Goal: Information Seeking & Learning: Learn about a topic

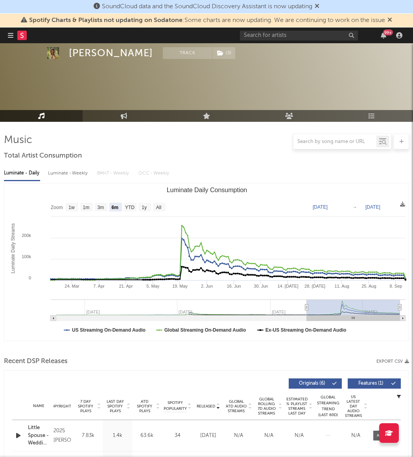
select select "6m"
select select "1m"
select select "1w"
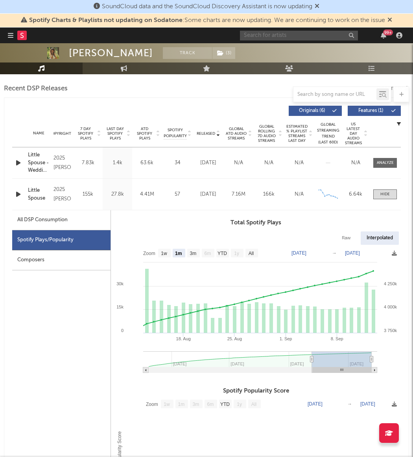
click at [309, 33] on input "text" at bounding box center [299, 36] width 118 height 10
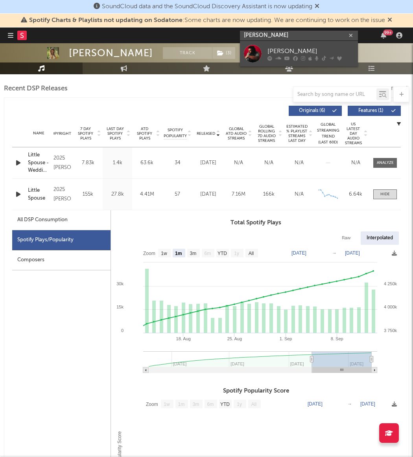
type input "[PERSON_NAME]"
click at [267, 53] on div "[PERSON_NAME]" at bounding box center [310, 50] width 86 height 9
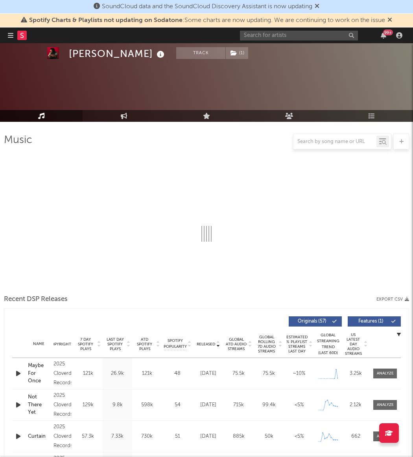
select select "6m"
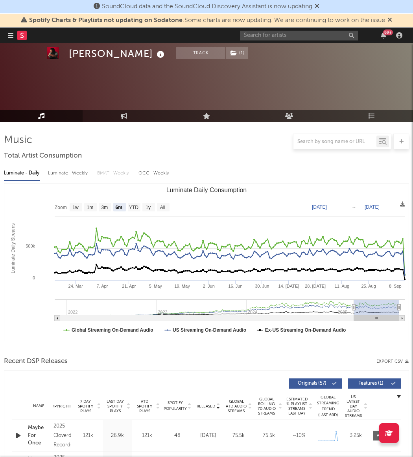
scroll to position [122, 0]
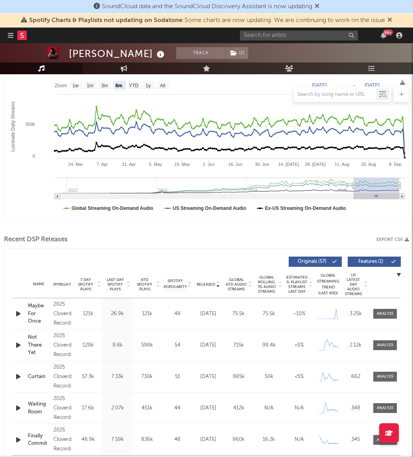
click at [206, 248] on div "Recent DSP Releases Export CSV Released Copyright 7 Day Spotify Plays Last Day …" at bounding box center [206, 354] width 405 height 243
click at [270, 287] on span "Global Rolling 7D Audio Streams" at bounding box center [267, 284] width 22 height 19
click at [381, 309] on span at bounding box center [385, 314] width 24 height 10
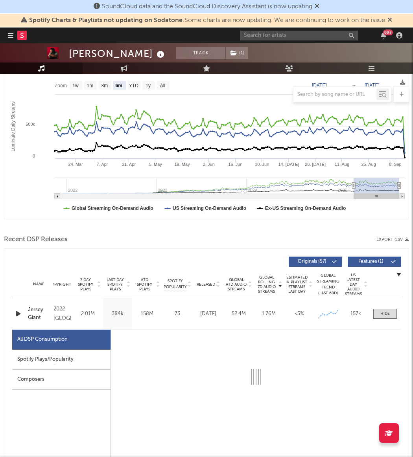
select select "6m"
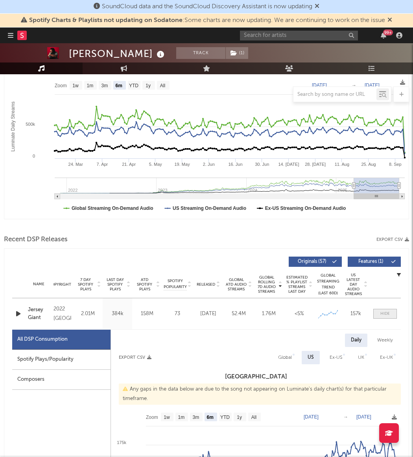
click at [383, 315] on div at bounding box center [384, 314] width 9 height 6
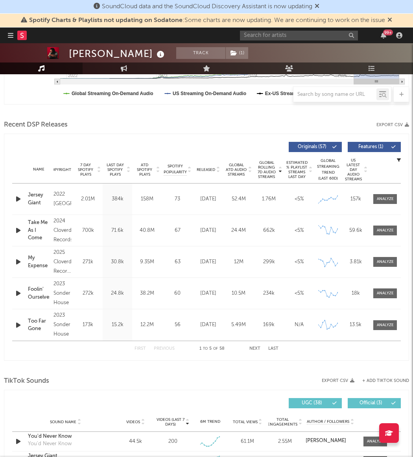
scroll to position [237, 0]
click at [206, 171] on div "Released" at bounding box center [208, 169] width 26 height 6
